Goal: Book appointment/travel/reservation

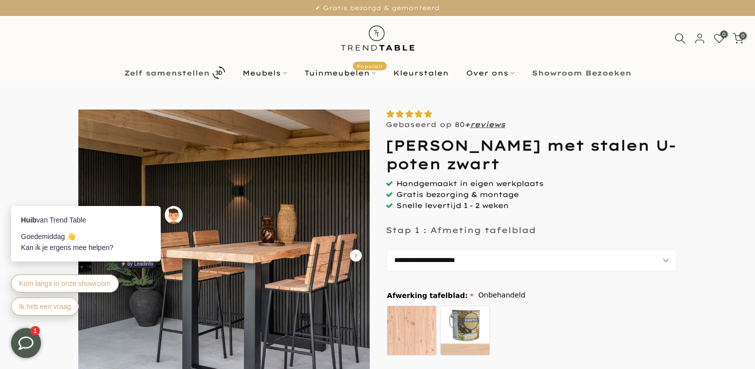
click at [201, 73] on b "Zelf samenstellen" at bounding box center [166, 72] width 85 height 7
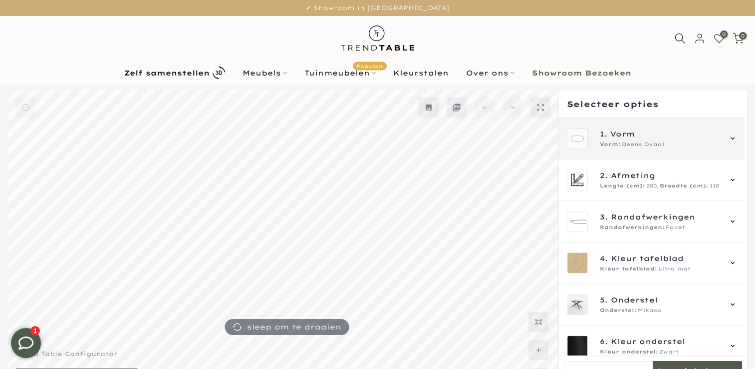
click at [622, 146] on span "Deens Ovaal" at bounding box center [643, 144] width 42 height 8
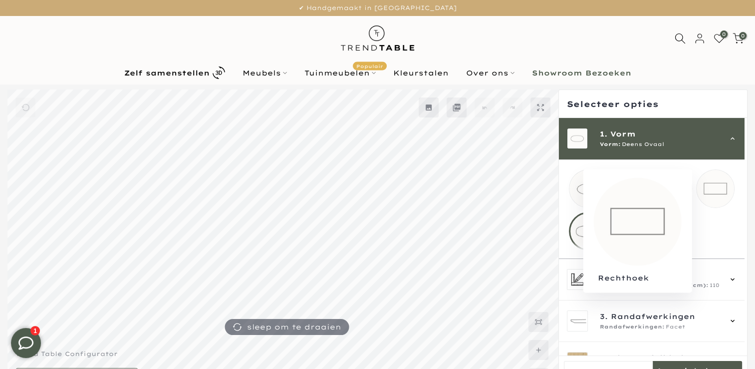
click at [709, 186] on mmq-loader at bounding box center [715, 188] width 37 height 37
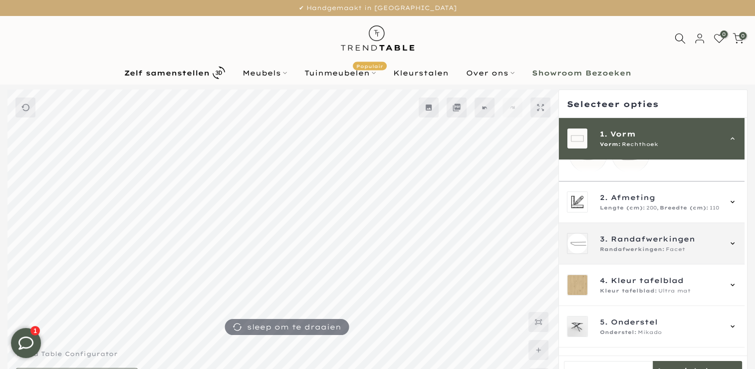
scroll to position [100, 0]
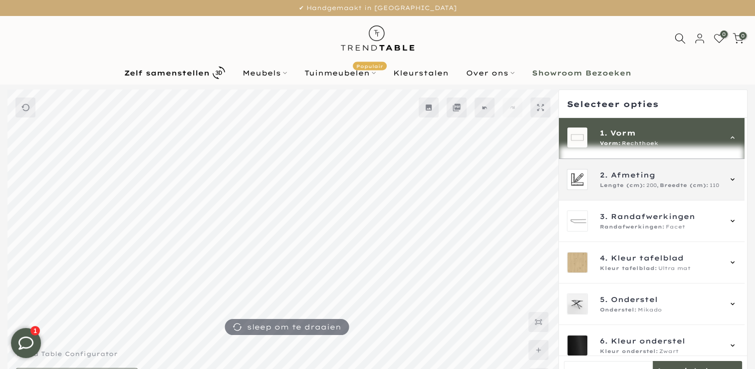
click at [634, 189] on span "Lengte (cm):" at bounding box center [622, 185] width 45 height 8
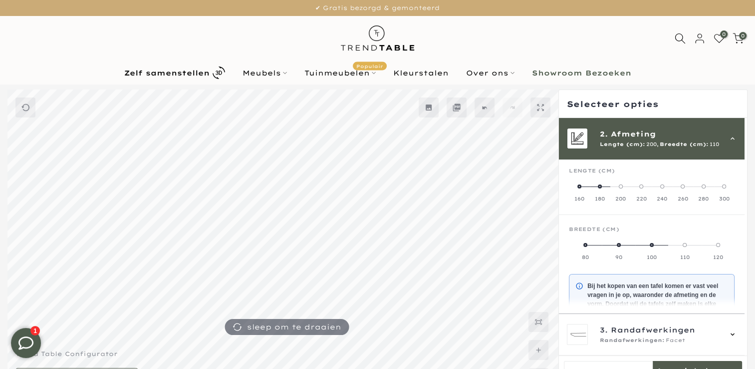
scroll to position [41, 0]
click at [726, 186] on span at bounding box center [725, 188] width 4 height 4
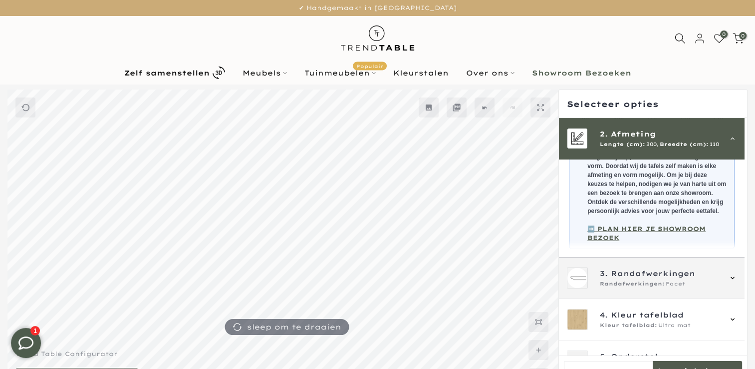
scroll to position [241, 0]
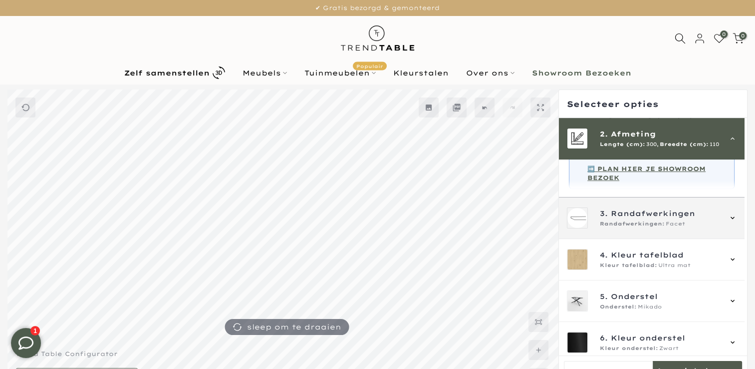
click at [649, 228] on span "Randafwerkingen:" at bounding box center [632, 224] width 65 height 8
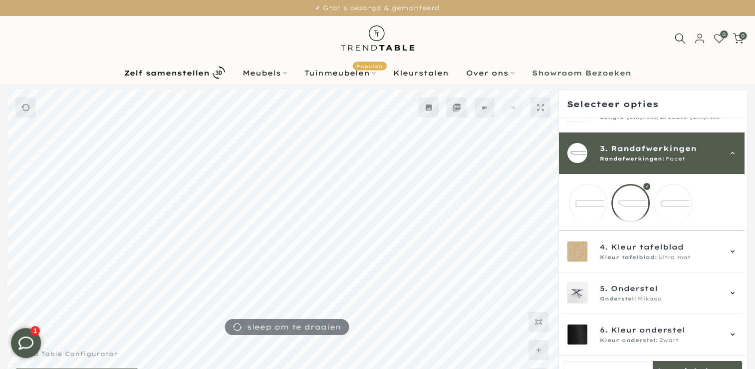
scroll to position [75, 0]
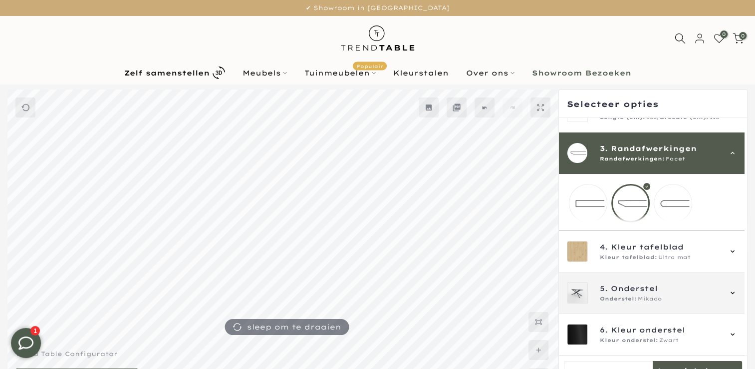
click at [631, 286] on span "Onderstel" at bounding box center [634, 288] width 47 height 11
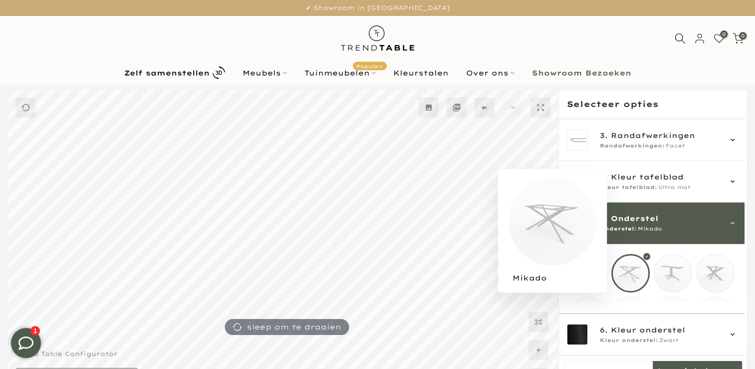
scroll to position [165, 0]
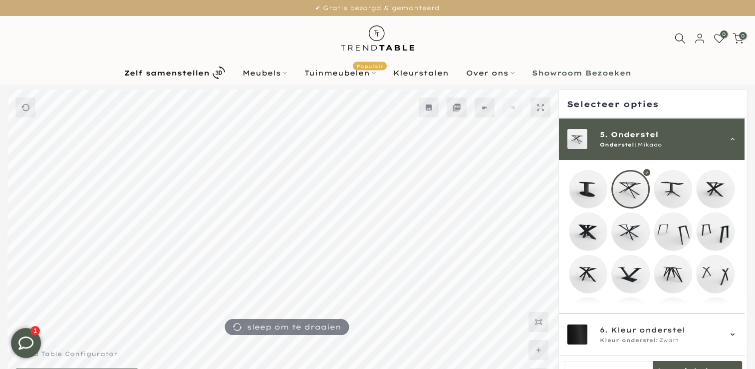
click at [713, 224] on mmq-loader at bounding box center [715, 231] width 37 height 37
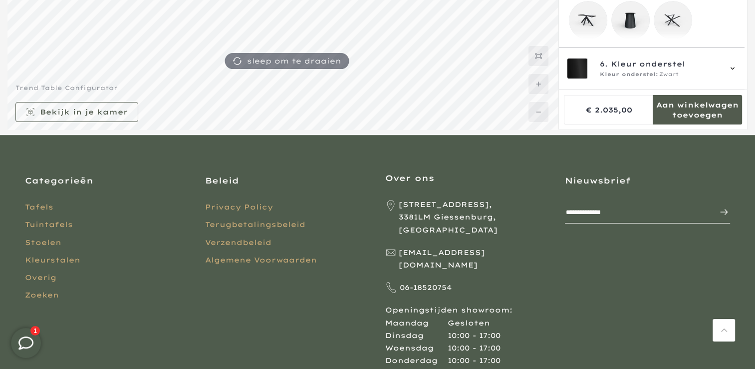
scroll to position [286, 0]
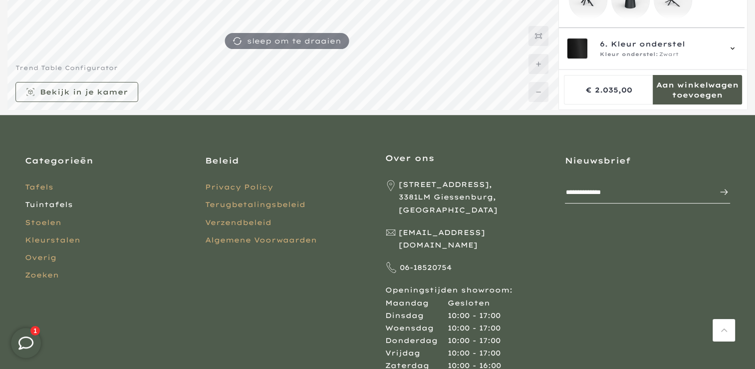
click at [56, 208] on link "Tuintafels" at bounding box center [49, 204] width 48 height 9
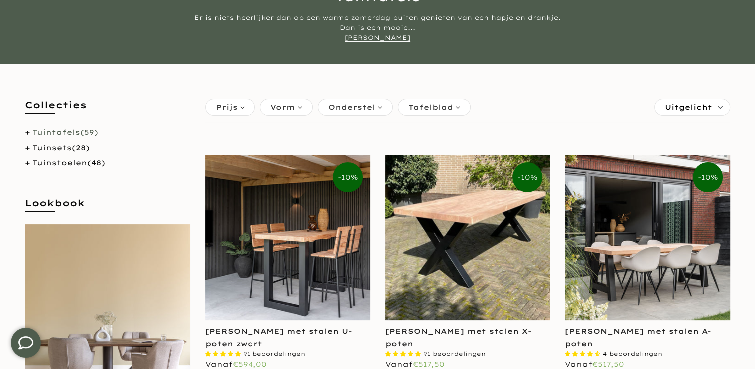
scroll to position [150, 0]
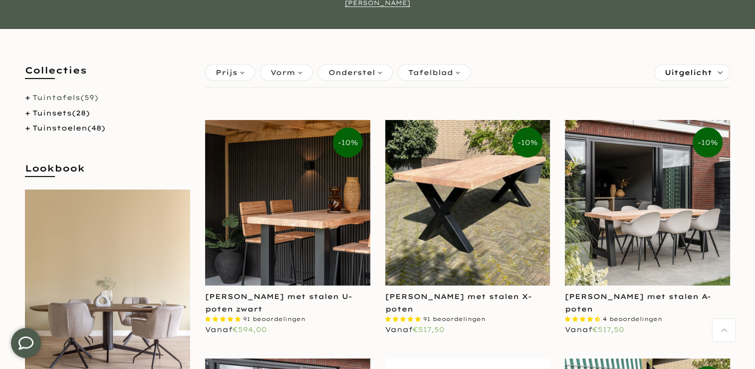
click at [254, 232] on img at bounding box center [287, 202] width 165 height 165
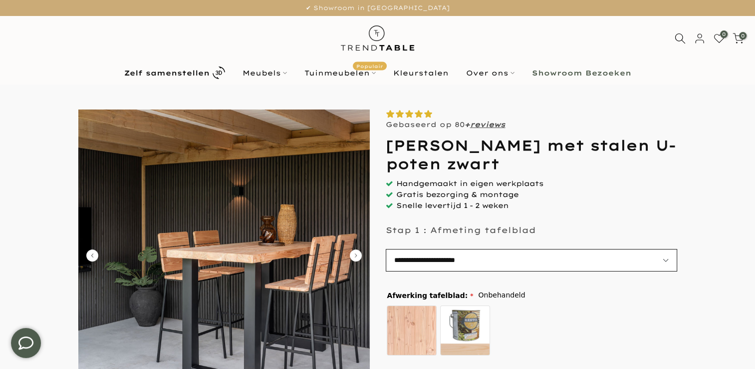
click at [671, 257] on select "**********" at bounding box center [532, 260] width 292 height 22
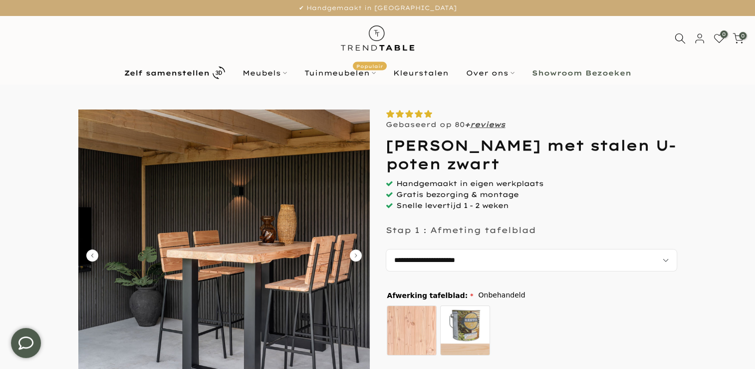
select select "**********"
click at [386, 249] on select "**********" at bounding box center [532, 260] width 292 height 22
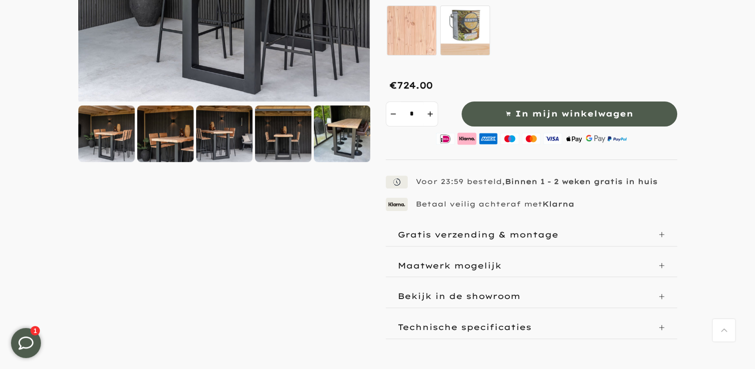
scroll to position [300, 0]
click at [660, 231] on icon at bounding box center [662, 234] width 7 height 7
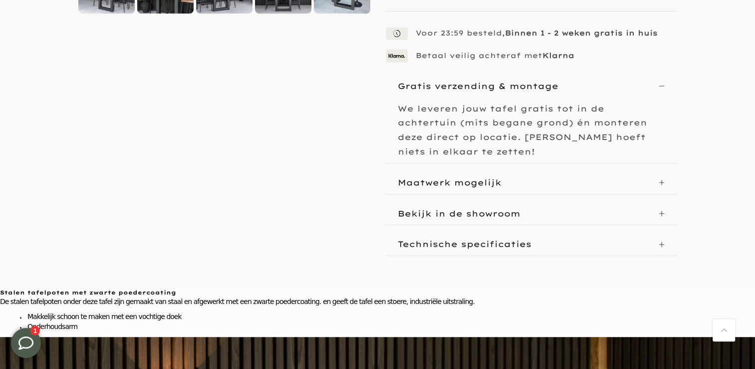
scroll to position [449, 0]
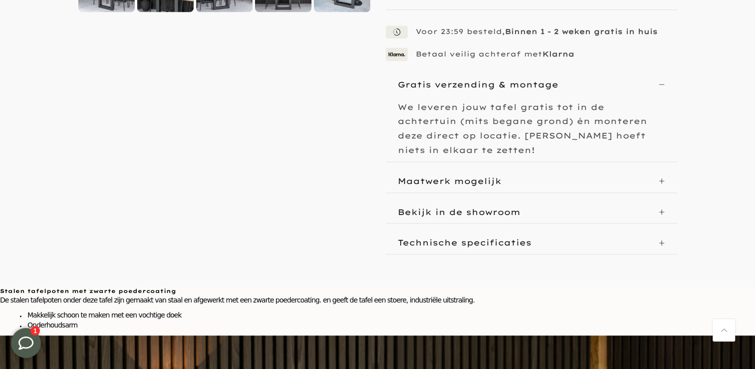
click at [662, 178] on icon at bounding box center [661, 180] width 5 height 5
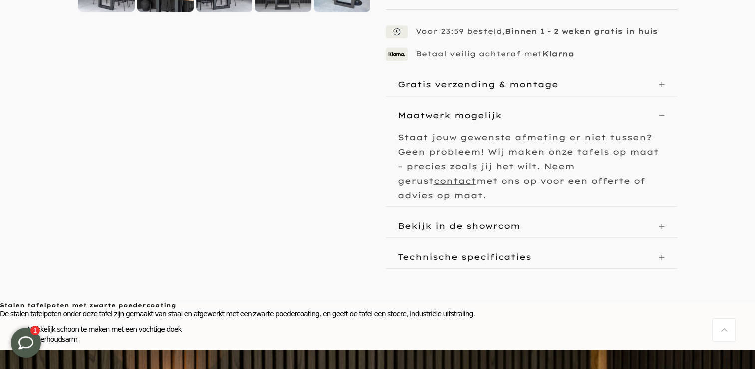
click at [657, 215] on div "Bekijk in de showroom" at bounding box center [532, 226] width 292 height 22
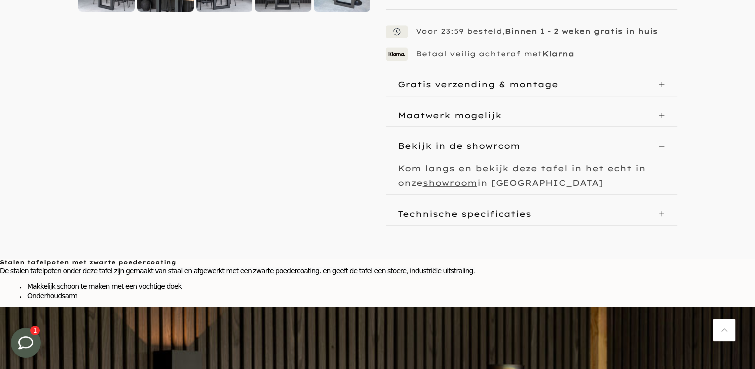
click at [470, 181] on u "showroom" at bounding box center [450, 183] width 54 height 10
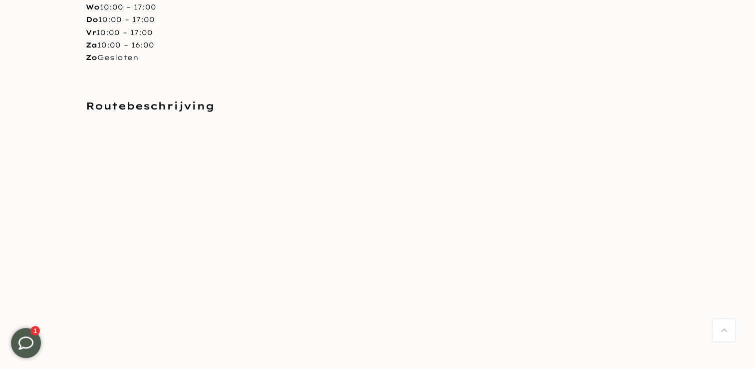
scroll to position [849, 0]
